Goal: Task Accomplishment & Management: Complete application form

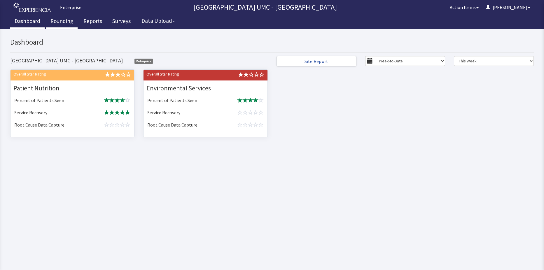
click at [60, 22] on link "Rounding" at bounding box center [62, 22] width 32 height 15
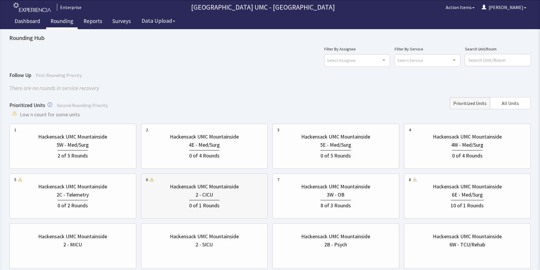
scroll to position [29, 0]
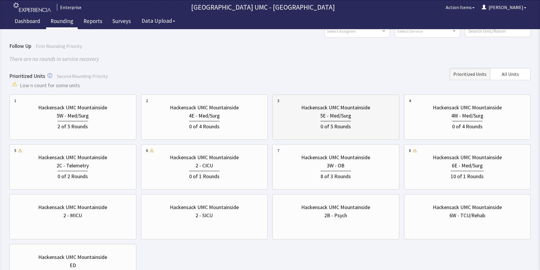
click at [338, 122] on div "0 of 5 Rounds" at bounding box center [335, 126] width 30 height 10
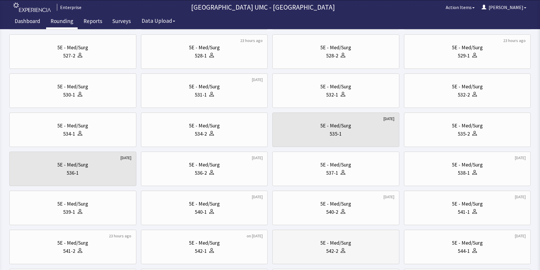
scroll to position [117, 0]
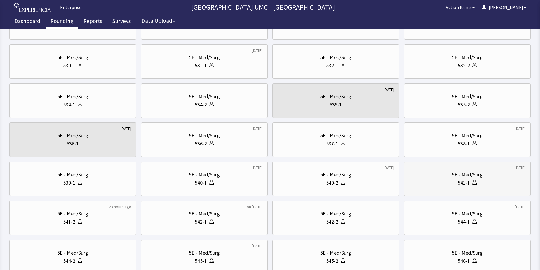
click at [451, 184] on div "541-1" at bounding box center [467, 183] width 117 height 8
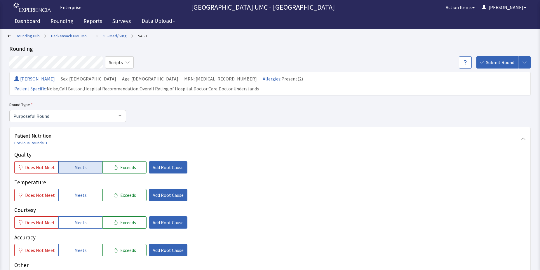
click at [83, 164] on span "Meets" at bounding box center [80, 167] width 12 height 7
click at [83, 192] on span "Meets" at bounding box center [80, 195] width 12 height 7
click at [87, 216] on button "Meets" at bounding box center [80, 222] width 44 height 12
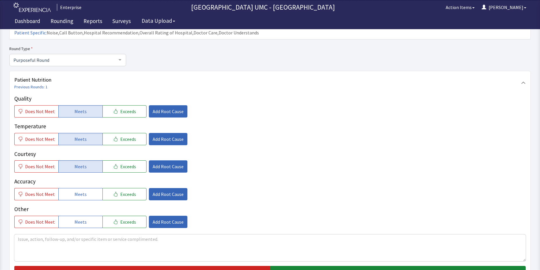
scroll to position [58, 0]
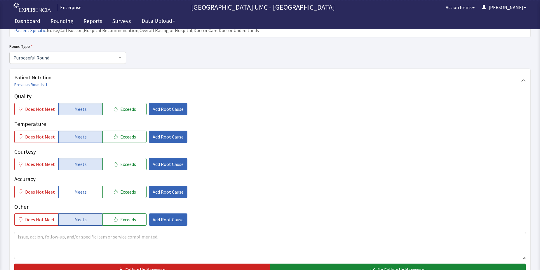
drag, startPoint x: 90, startPoint y: 185, endPoint x: 87, endPoint y: 214, distance: 29.0
click at [89, 186] on button "Meets" at bounding box center [80, 192] width 44 height 12
click at [79, 216] on span "Meets" at bounding box center [80, 219] width 12 height 7
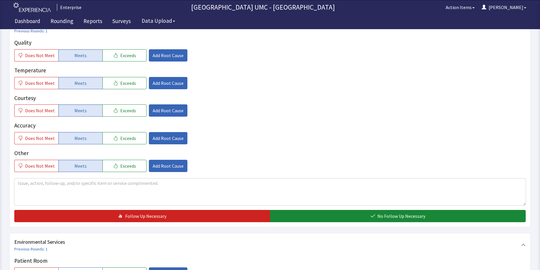
scroll to position [117, 0]
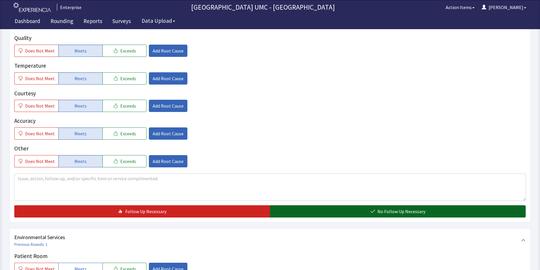
click at [375, 205] on button "No Follow Up Necessary" at bounding box center [398, 211] width 256 height 12
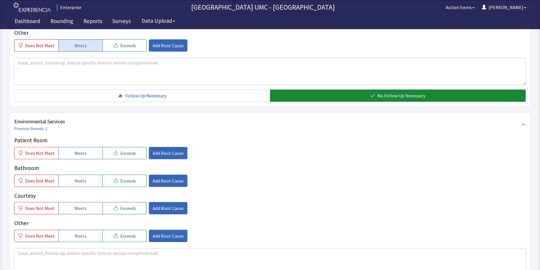
scroll to position [233, 0]
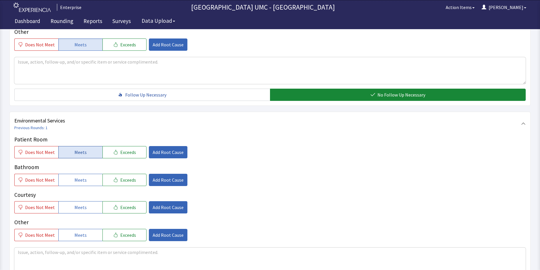
click at [81, 149] on span "Meets" at bounding box center [80, 152] width 12 height 7
click at [79, 177] on span "Meets" at bounding box center [80, 180] width 12 height 7
drag, startPoint x: 85, startPoint y: 199, endPoint x: 85, endPoint y: 204, distance: 4.4
click at [85, 201] on button "Meets" at bounding box center [80, 207] width 44 height 12
drag, startPoint x: 85, startPoint y: 222, endPoint x: 186, endPoint y: 214, distance: 101.3
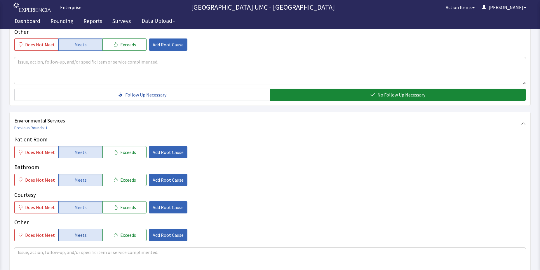
click at [85, 229] on button "Meets" at bounding box center [80, 235] width 44 height 12
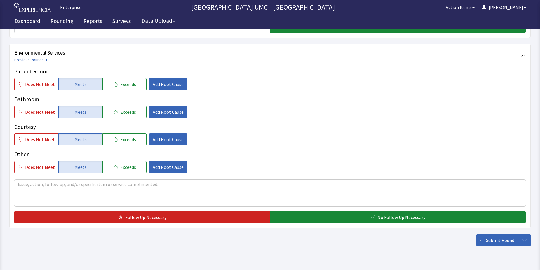
scroll to position [306, 0]
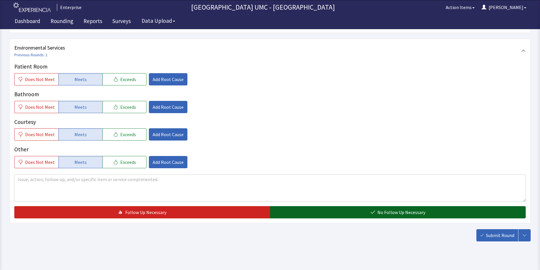
click at [396, 209] on span "No Follow Up Necessary" at bounding box center [401, 212] width 48 height 7
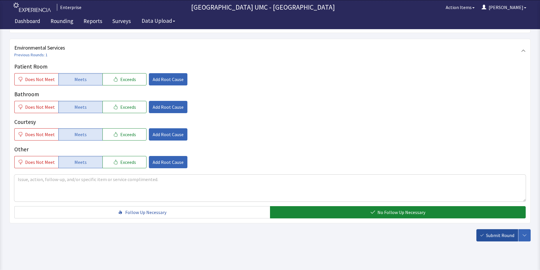
click at [502, 232] on span "Submit Round" at bounding box center [500, 235] width 28 height 7
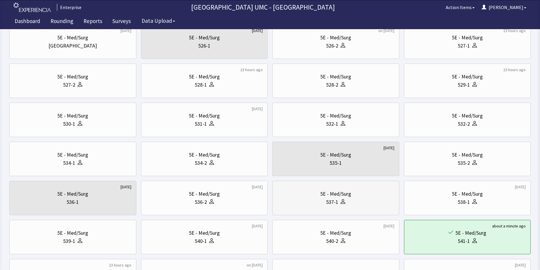
scroll to position [88, 0]
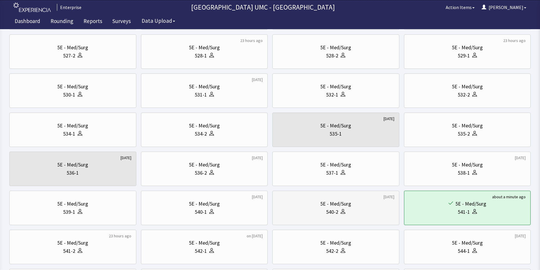
click at [329, 205] on div "5E - Med/Surg" at bounding box center [335, 204] width 31 height 8
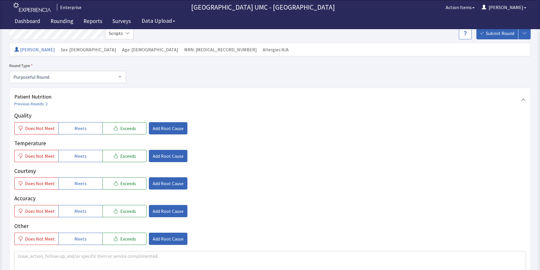
scroll to position [58, 0]
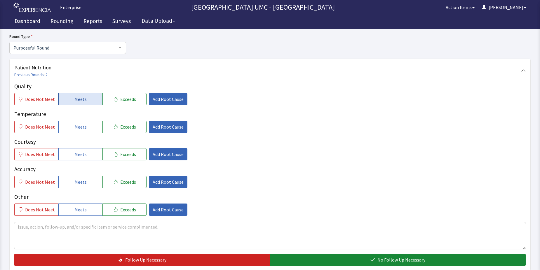
click at [80, 102] on span "Meets" at bounding box center [80, 99] width 12 height 7
drag, startPoint x: 82, startPoint y: 123, endPoint x: 87, endPoint y: 146, distance: 22.9
click at [82, 127] on span "Meets" at bounding box center [80, 126] width 12 height 7
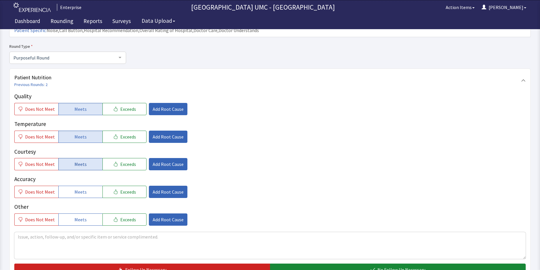
click at [86, 158] on button "Meets" at bounding box center [80, 164] width 44 height 12
drag, startPoint x: 86, startPoint y: 181, endPoint x: 90, endPoint y: 198, distance: 17.6
click at [86, 186] on button "Meets" at bounding box center [80, 192] width 44 height 12
drag, startPoint x: 88, startPoint y: 205, endPoint x: 96, endPoint y: 207, distance: 8.8
click at [89, 214] on button "Meets" at bounding box center [80, 220] width 44 height 12
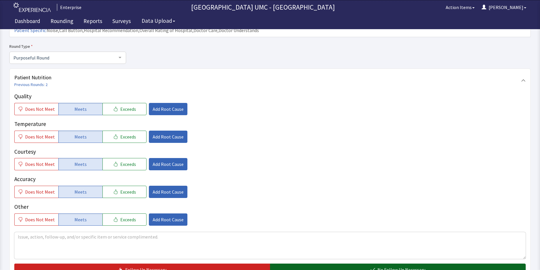
click at [324, 264] on button "No Follow Up Necessary" at bounding box center [398, 270] width 256 height 12
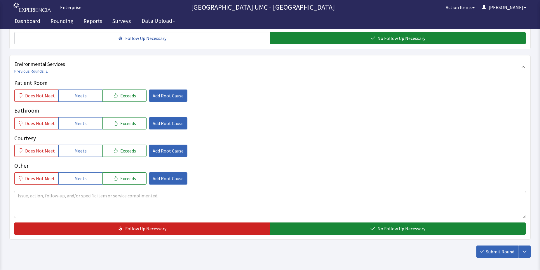
scroll to position [292, 0]
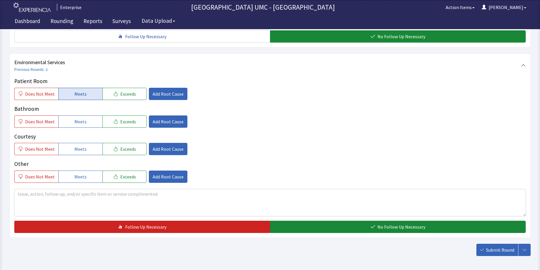
drag, startPoint x: 70, startPoint y: 83, endPoint x: 79, endPoint y: 107, distance: 25.9
click at [70, 88] on button "Meets" at bounding box center [80, 94] width 44 height 12
click at [81, 118] on span "Meets" at bounding box center [80, 121] width 12 height 7
click at [83, 146] on span "Meets" at bounding box center [80, 149] width 12 height 7
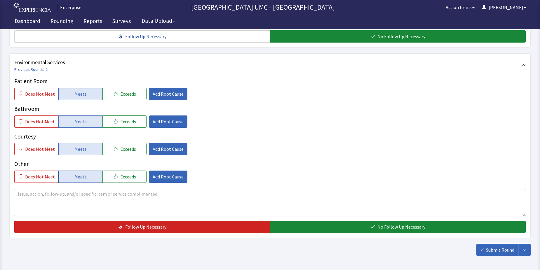
click at [89, 171] on button "Meets" at bounding box center [80, 177] width 44 height 12
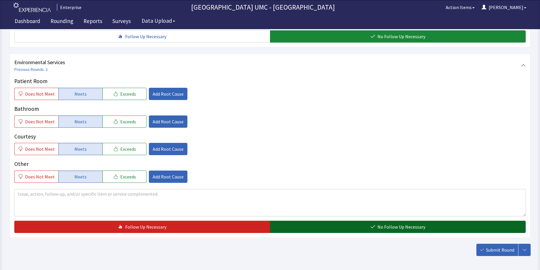
click at [391, 223] on span "No Follow Up Necessary" at bounding box center [401, 226] width 48 height 7
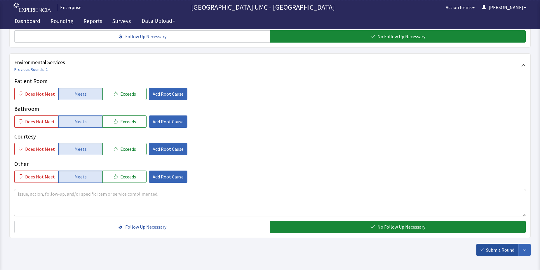
click at [497, 247] on span "Submit Round" at bounding box center [500, 250] width 28 height 7
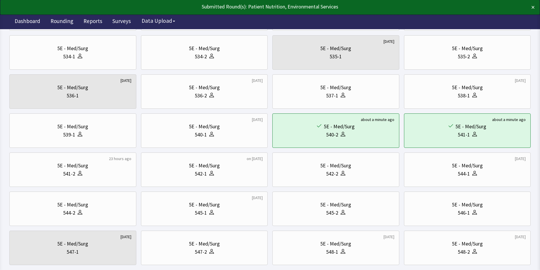
scroll to position [175, 0]
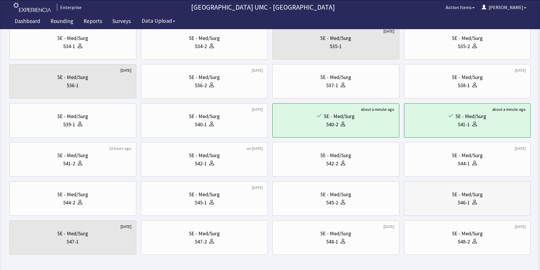
click at [452, 204] on div "546-1" at bounding box center [467, 203] width 117 height 8
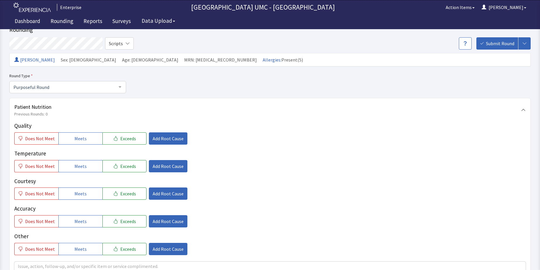
scroll to position [29, 0]
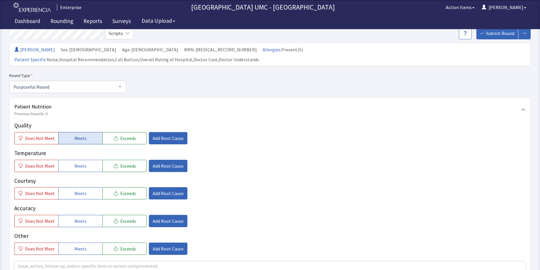
click at [80, 135] on span "Meets" at bounding box center [80, 138] width 12 height 7
drag, startPoint x: 83, startPoint y: 155, endPoint x: 85, endPoint y: 175, distance: 20.2
click at [83, 163] on span "Meets" at bounding box center [80, 166] width 12 height 7
drag, startPoint x: 85, startPoint y: 182, endPoint x: 88, endPoint y: 205, distance: 22.6
click at [85, 187] on button "Meets" at bounding box center [80, 193] width 44 height 12
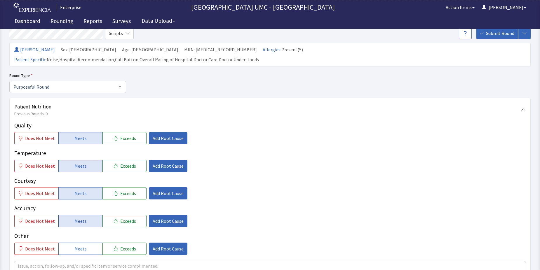
click at [85, 216] on button "Meets" at bounding box center [80, 221] width 44 height 12
drag, startPoint x: 83, startPoint y: 238, endPoint x: 254, endPoint y: 205, distance: 174.4
click at [88, 243] on button "Meets" at bounding box center [80, 249] width 44 height 12
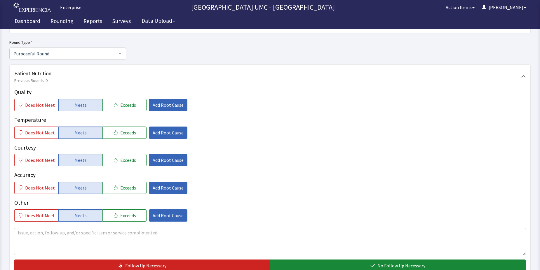
scroll to position [88, 0]
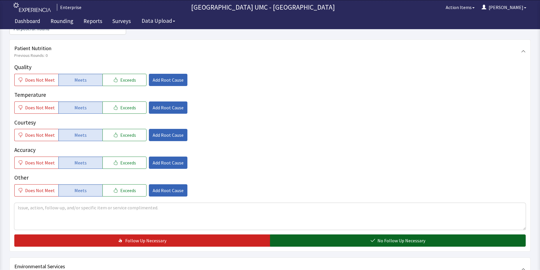
click at [372, 238] on icon "button" at bounding box center [372, 240] width 5 height 5
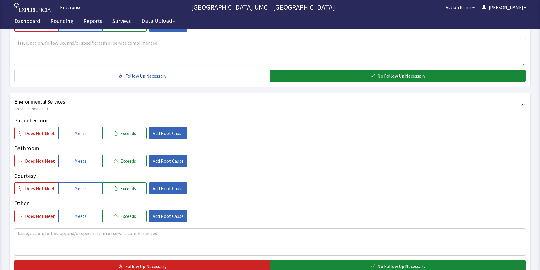
scroll to position [263, 0]
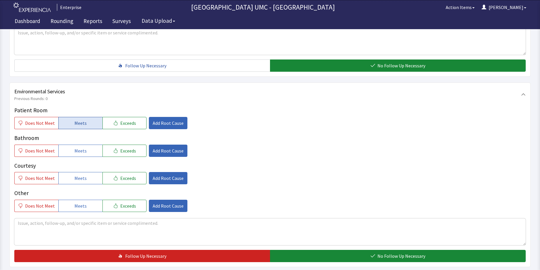
click at [85, 117] on button "Meets" at bounding box center [80, 123] width 44 height 12
drag, startPoint x: 81, startPoint y: 141, endPoint x: 79, endPoint y: 159, distance: 18.7
click at [80, 147] on span "Meets" at bounding box center [80, 150] width 12 height 7
click at [78, 175] on span "Meets" at bounding box center [80, 178] width 12 height 7
drag, startPoint x: 85, startPoint y: 195, endPoint x: 141, endPoint y: 205, distance: 57.1
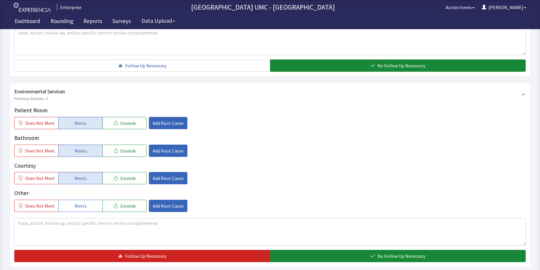
click at [93, 200] on button "Meets" at bounding box center [80, 206] width 44 height 12
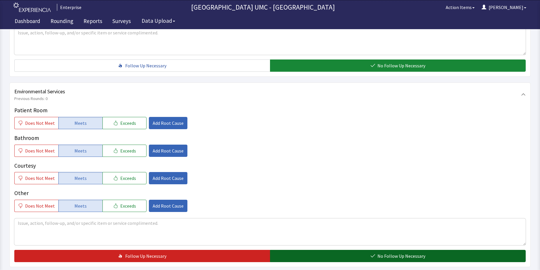
click at [329, 250] on button "No Follow Up Necessary" at bounding box center [398, 256] width 256 height 12
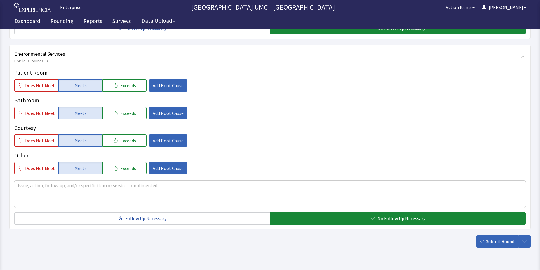
scroll to position [306, 0]
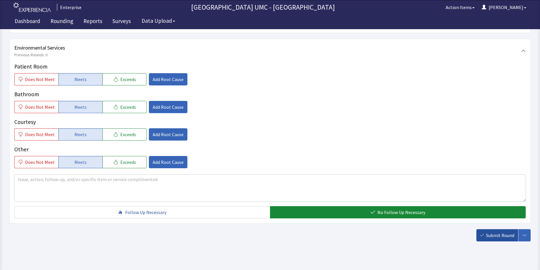
click at [497, 232] on span "Submit Round" at bounding box center [500, 235] width 28 height 7
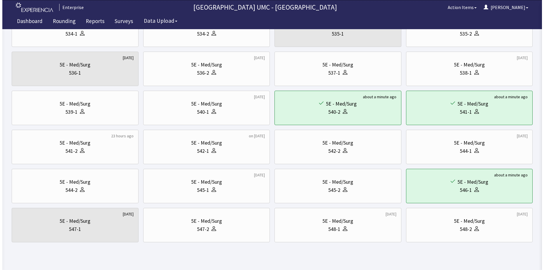
scroll to position [198, 0]
